Goal: Obtain resource: Obtain resource

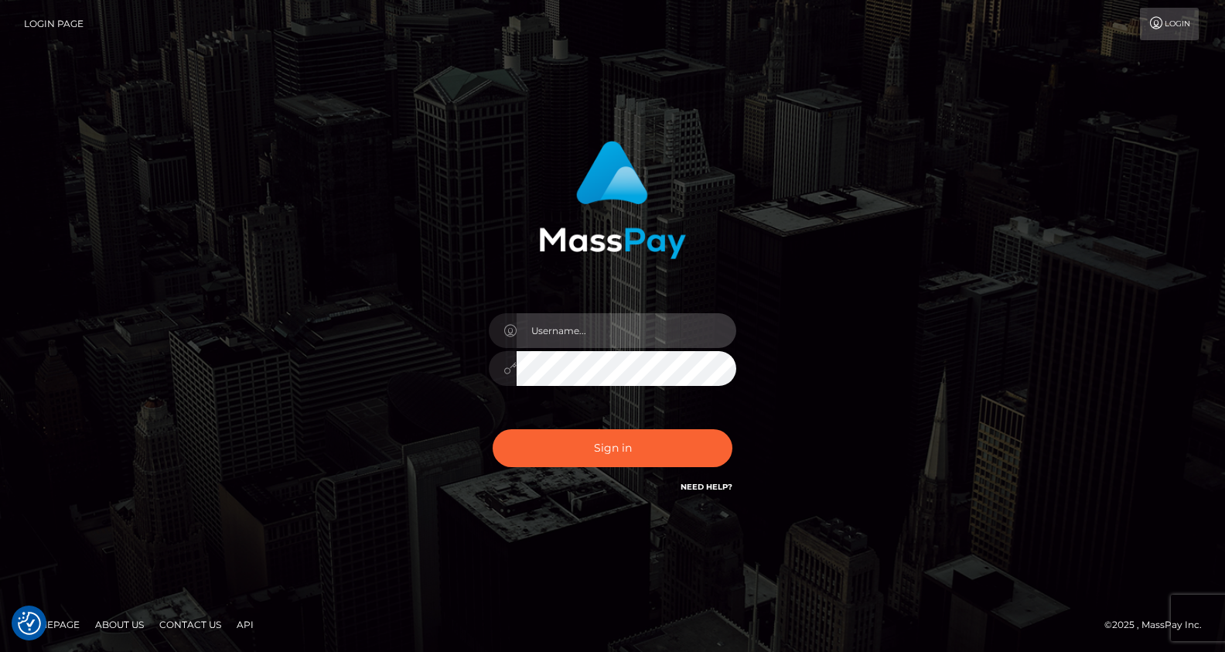
click at [586, 331] on input "text" at bounding box center [627, 330] width 220 height 35
type input "Drew Guizzetti"
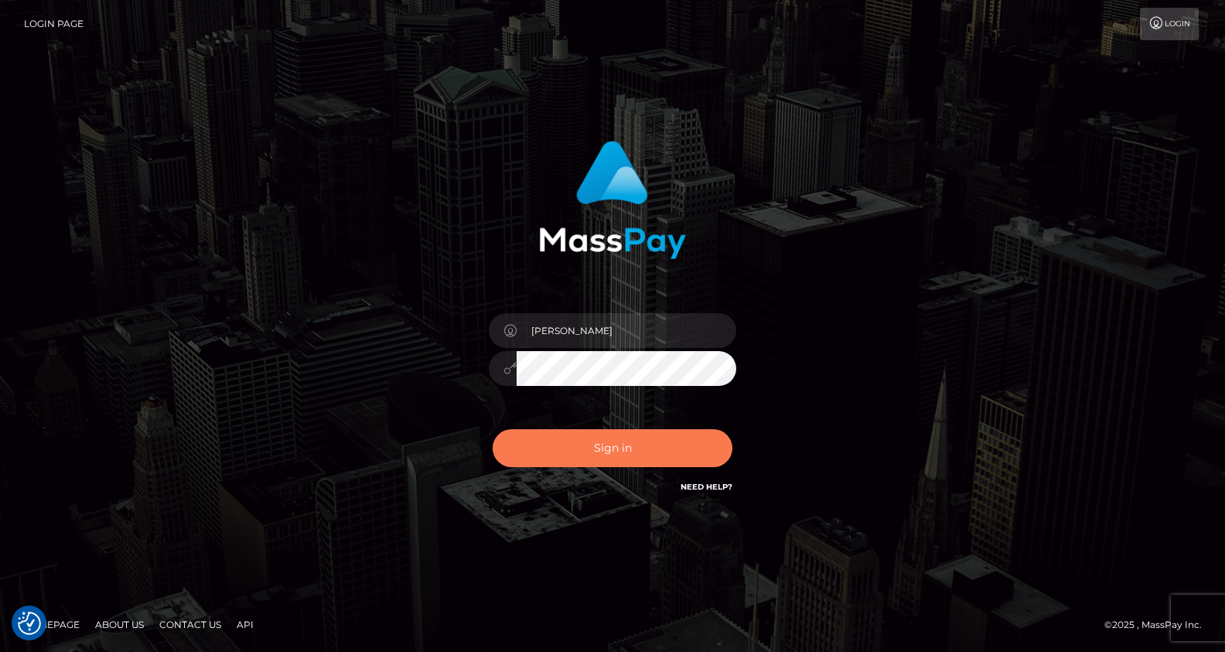
click at [606, 453] on button "Sign in" at bounding box center [613, 448] width 240 height 38
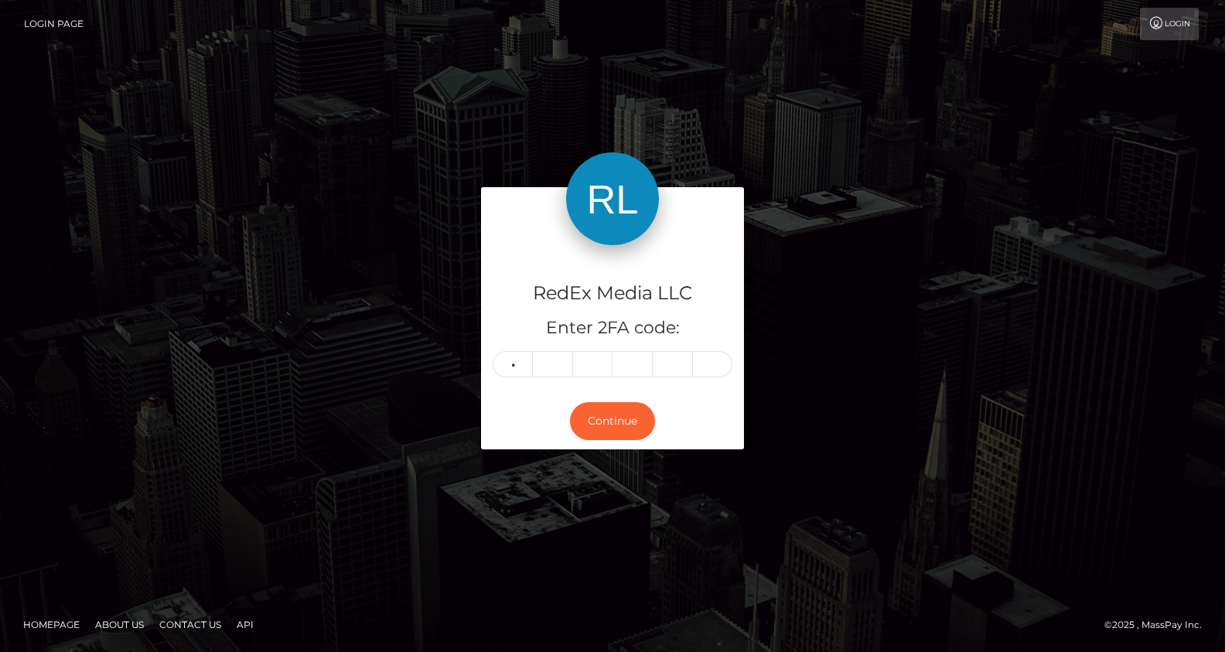
type input "3"
type input "9"
type input "1"
type input "2"
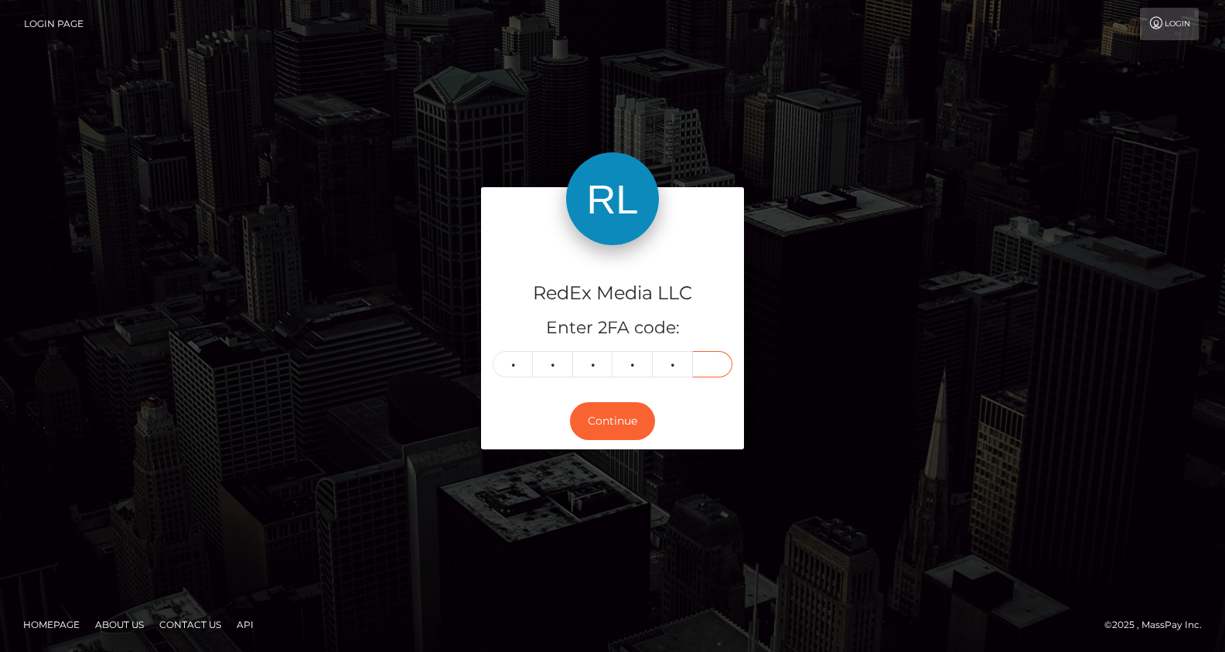
type input "2"
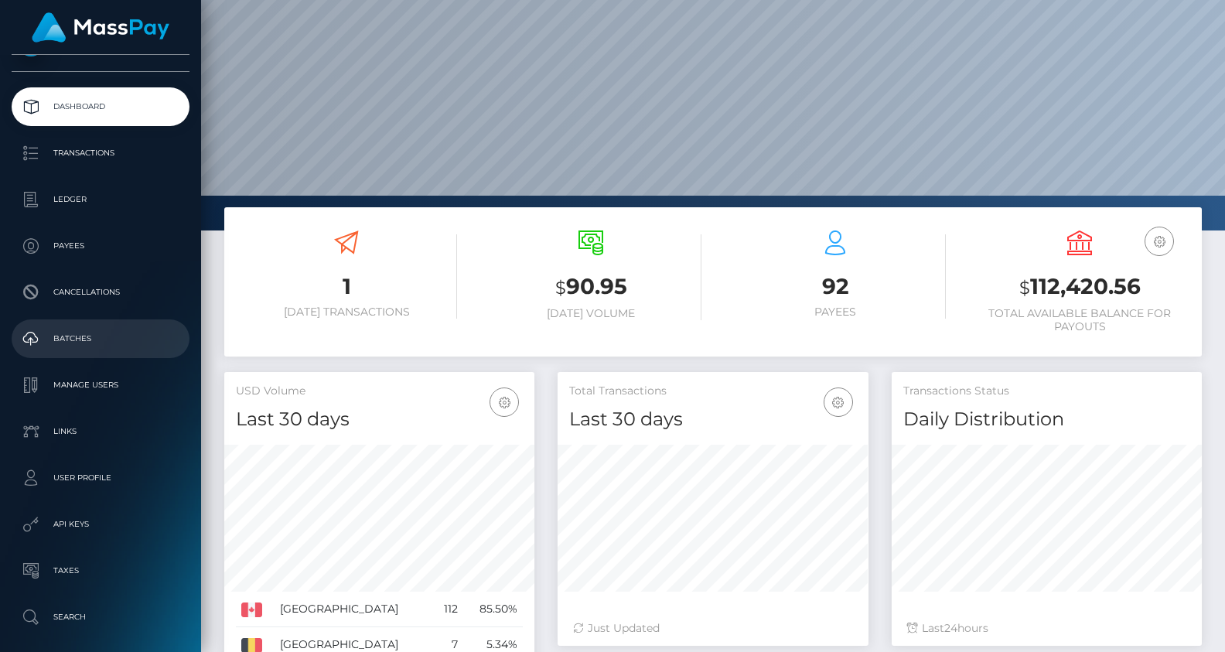
scroll to position [44, 0]
click at [63, 353] on link "Batches" at bounding box center [101, 335] width 178 height 39
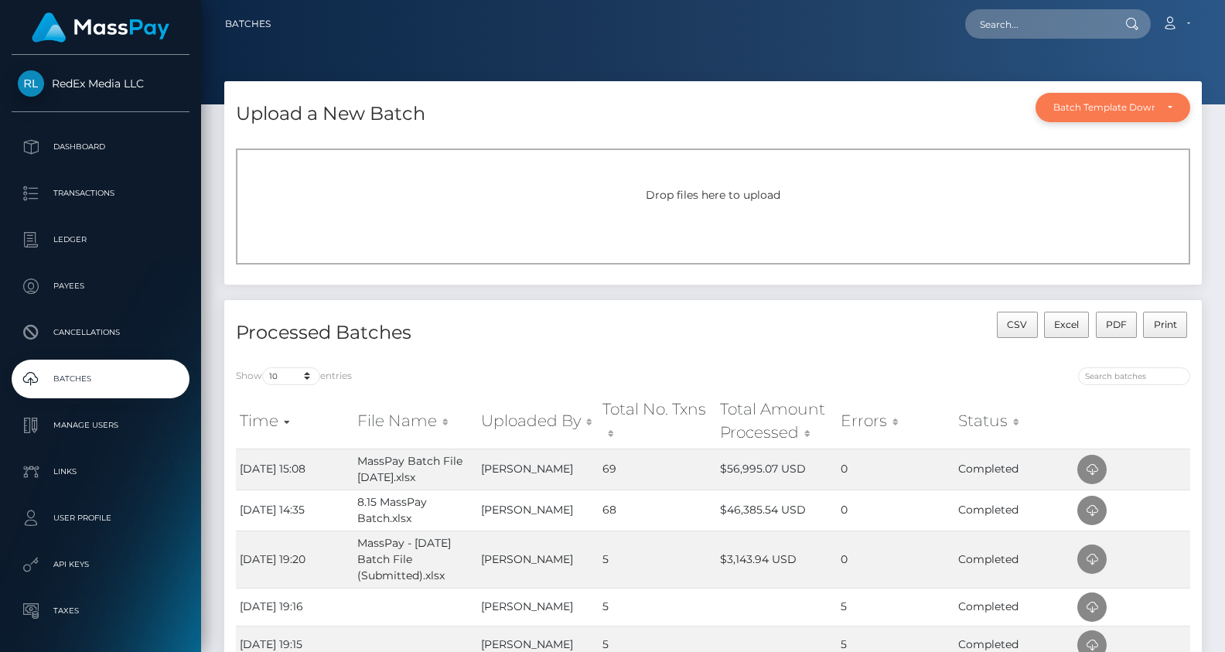
click at [1170, 111] on div "Batch Template Download" at bounding box center [1113, 107] width 119 height 12
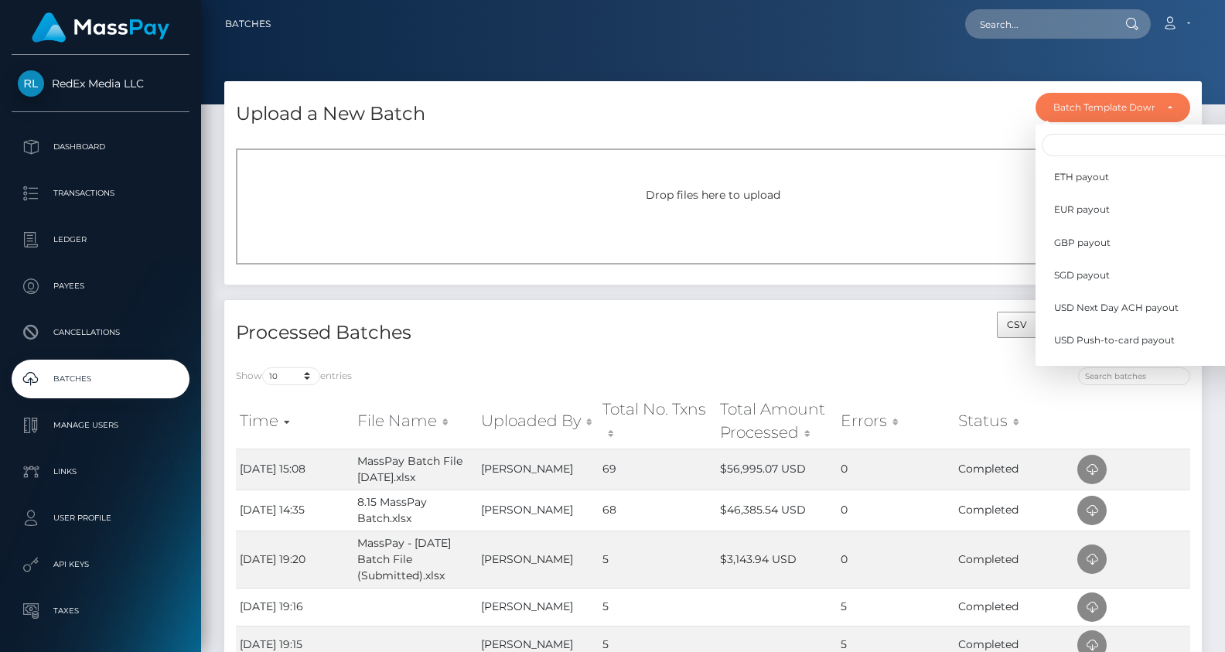
scroll to position [453, 0]
click at [1092, 343] on span "Wallet load" at bounding box center [1079, 345] width 51 height 14
select select "/batch_templates/Wallet load.xlsx"
select select
